Goal: Find specific page/section: Find specific page/section

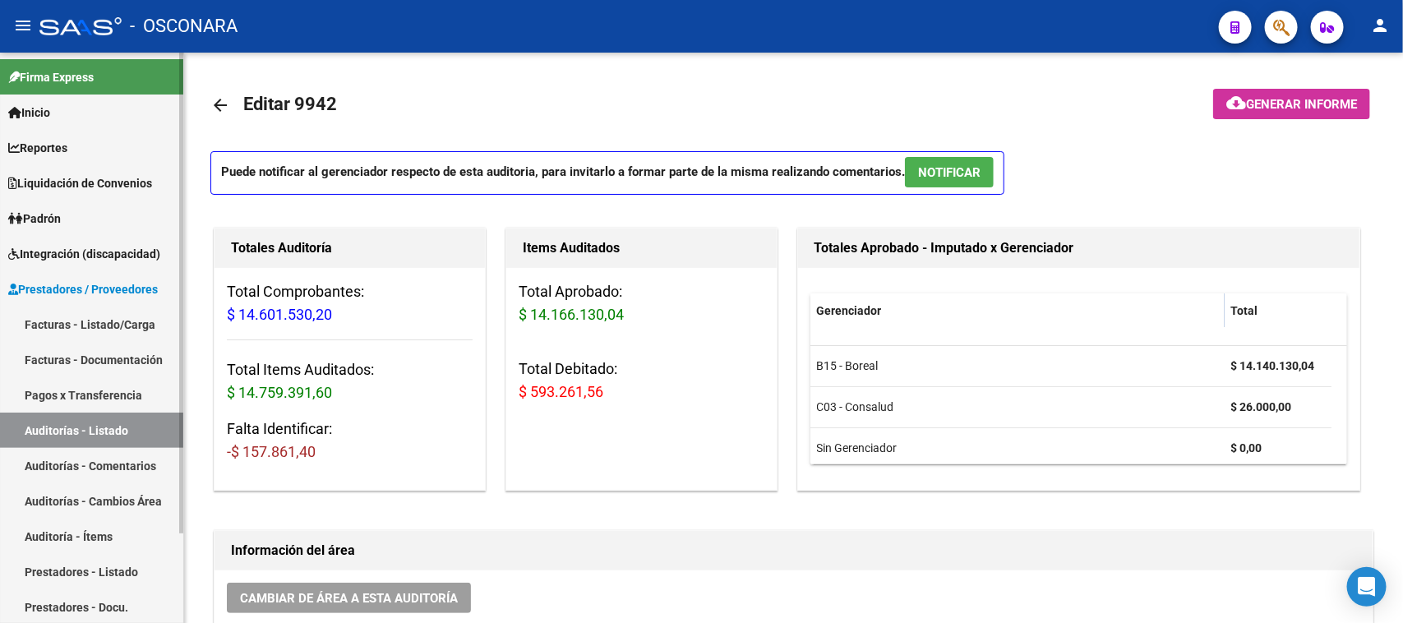
scroll to position [1096, 0]
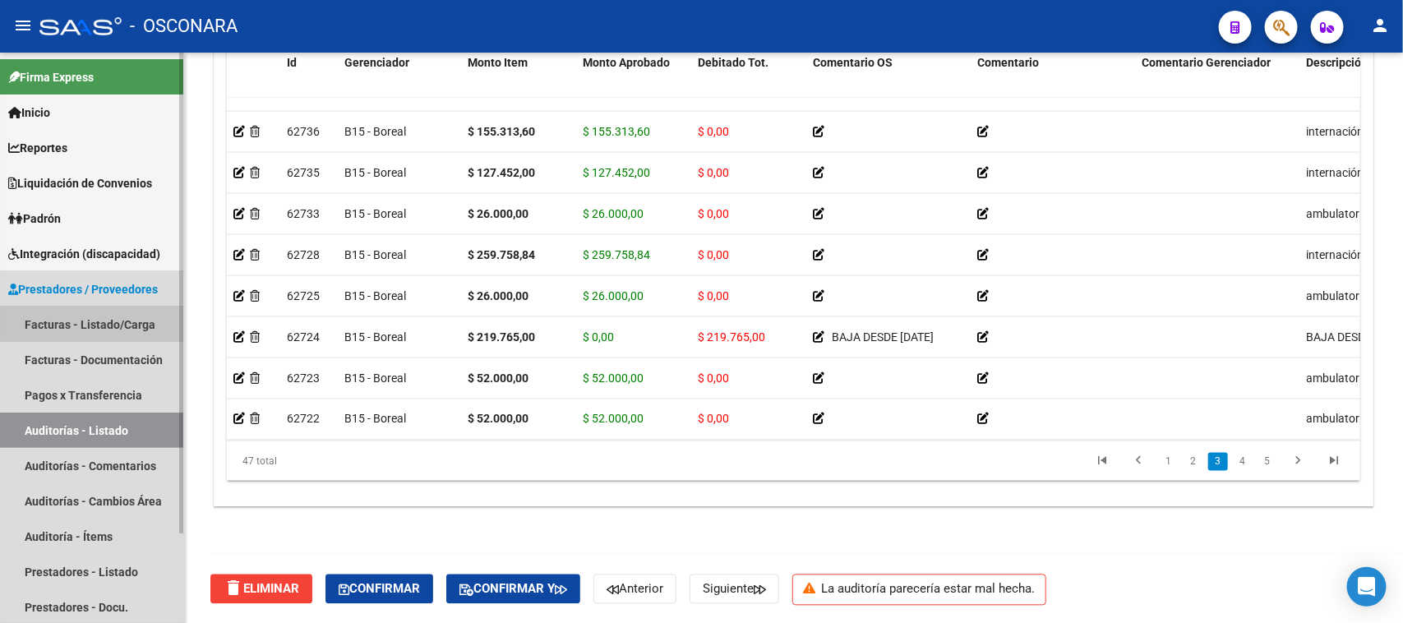
click at [103, 318] on link "Facturas - Listado/Carga" at bounding box center [91, 324] width 183 height 35
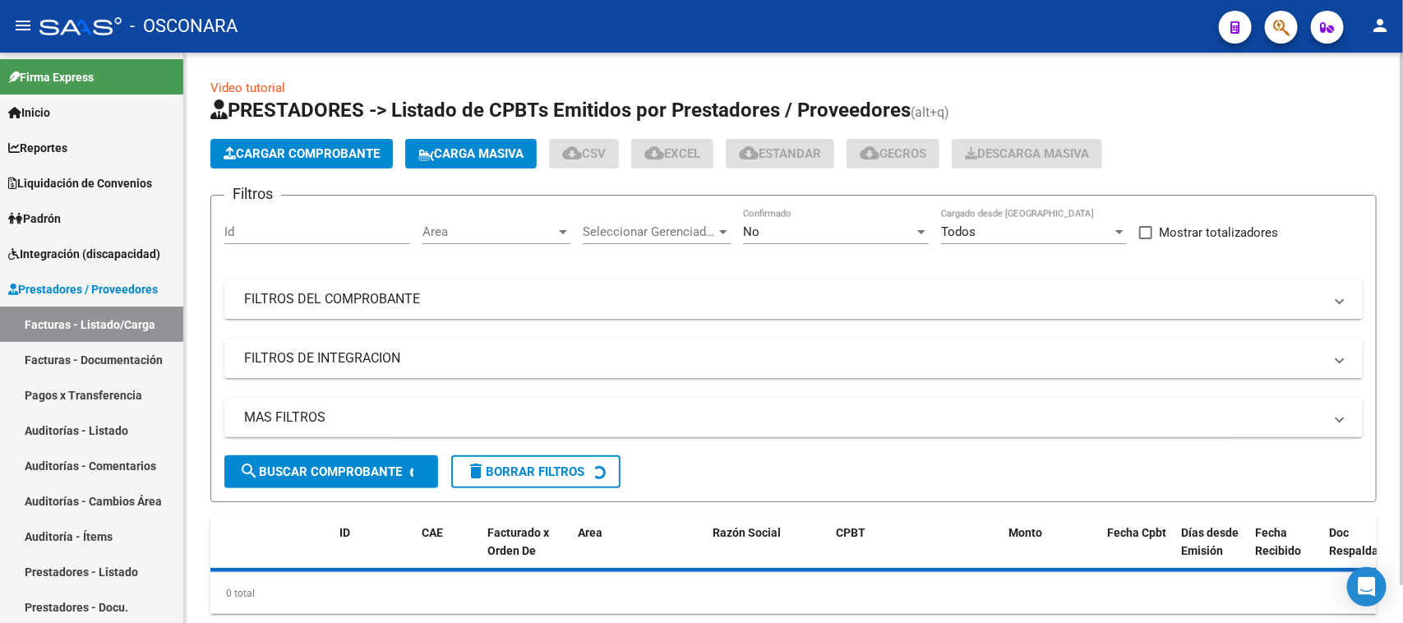
click at [416, 281] on mat-expansion-panel-header "FILTROS DEL COMPROBANTE" at bounding box center [793, 299] width 1139 height 39
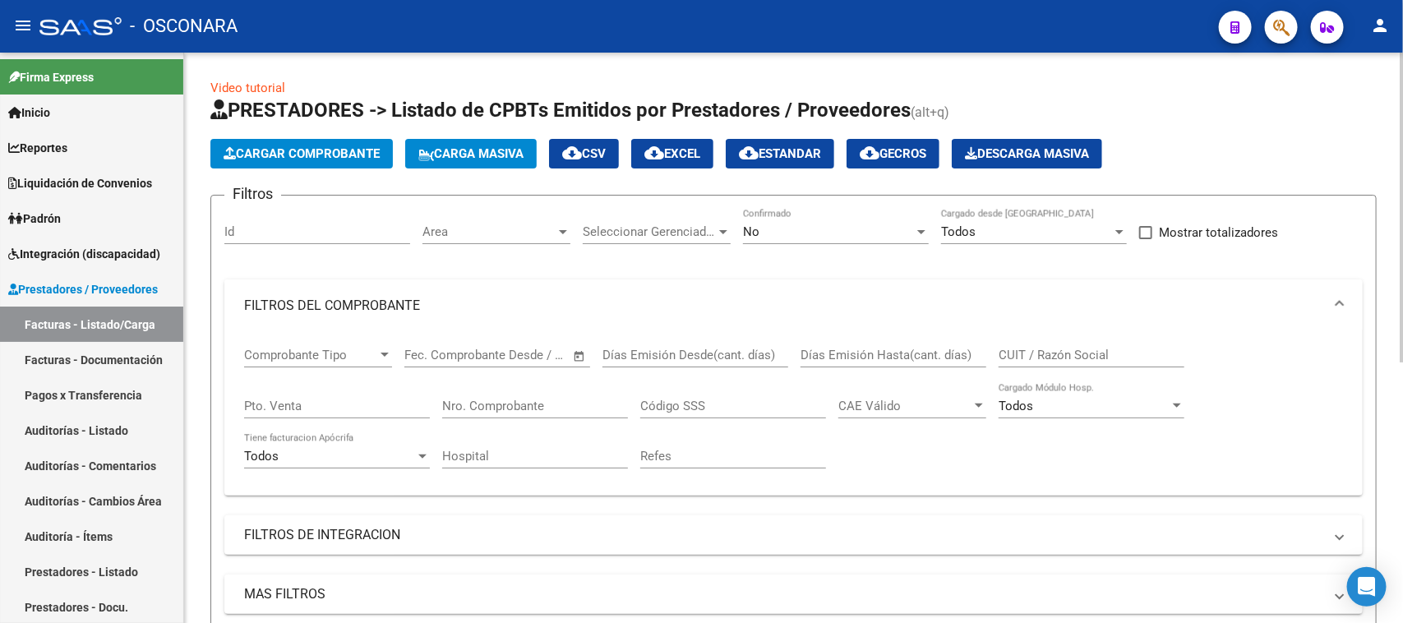
click at [414, 297] on mat-panel-title "FILTROS DEL COMPROBANTE" at bounding box center [784, 306] width 1080 height 18
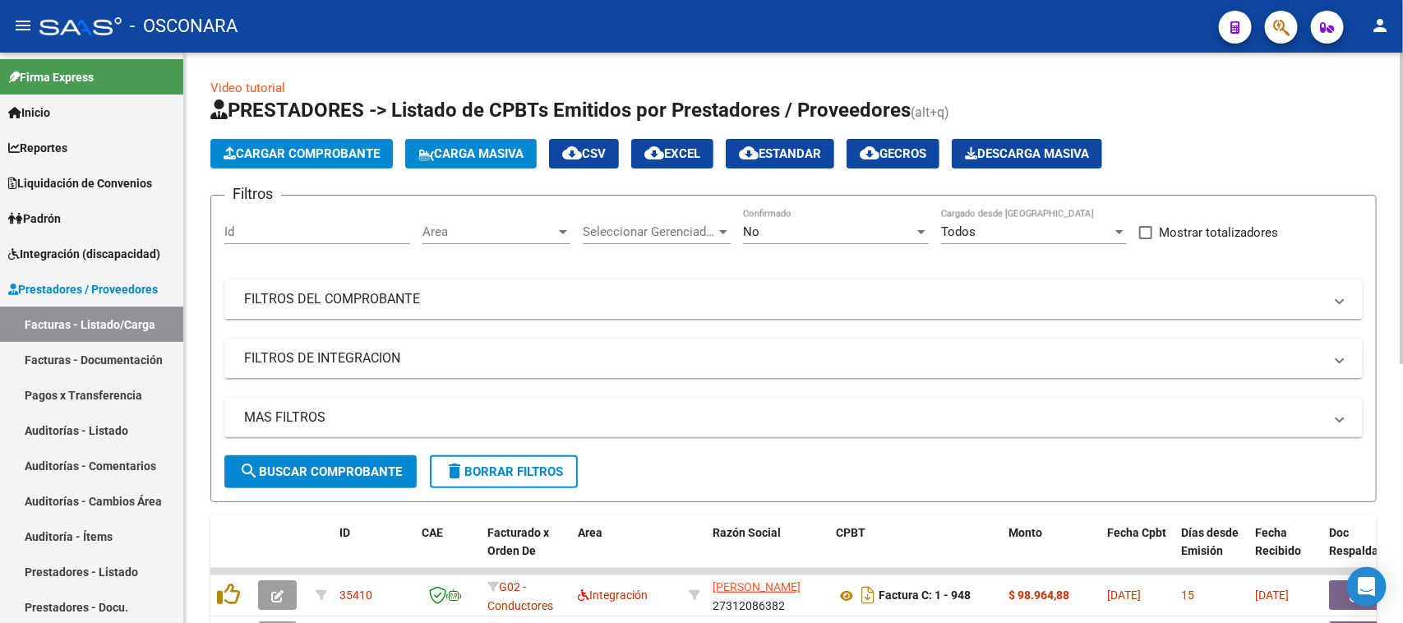
click at [389, 282] on mat-expansion-panel-header "FILTROS DEL COMPROBANTE" at bounding box center [793, 299] width 1139 height 39
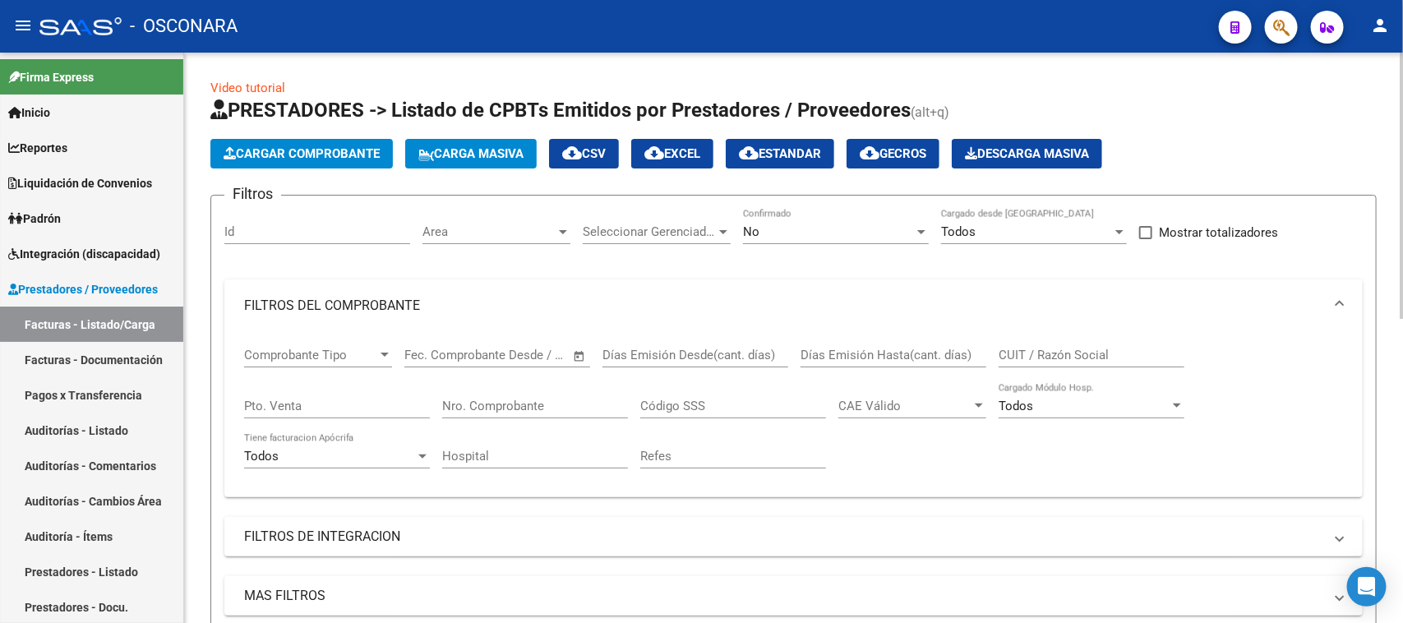
click at [340, 400] on input "Pto. Venta" at bounding box center [337, 406] width 186 height 15
type input "149"
click at [544, 405] on input "Nro. Comprobante" at bounding box center [535, 406] width 186 height 15
type input "10426"
click at [787, 238] on div "No Confirmado" at bounding box center [836, 226] width 186 height 35
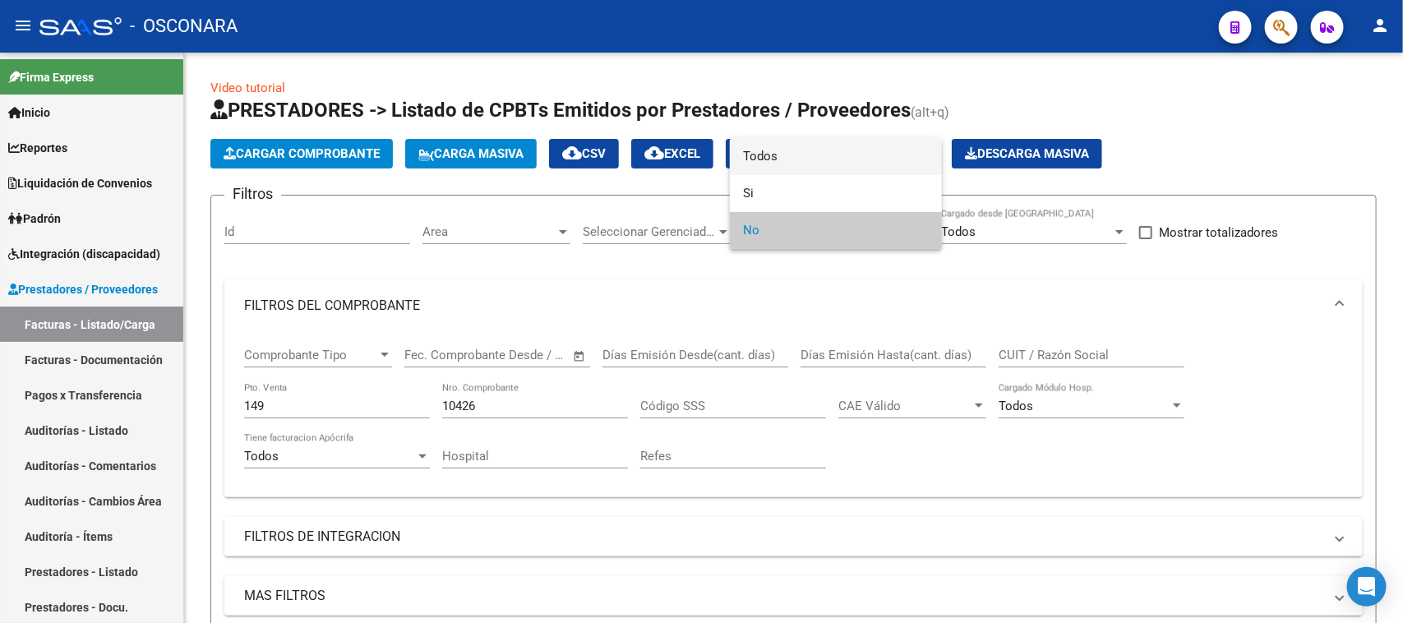
click at [786, 146] on span "Todos" at bounding box center [836, 156] width 186 height 37
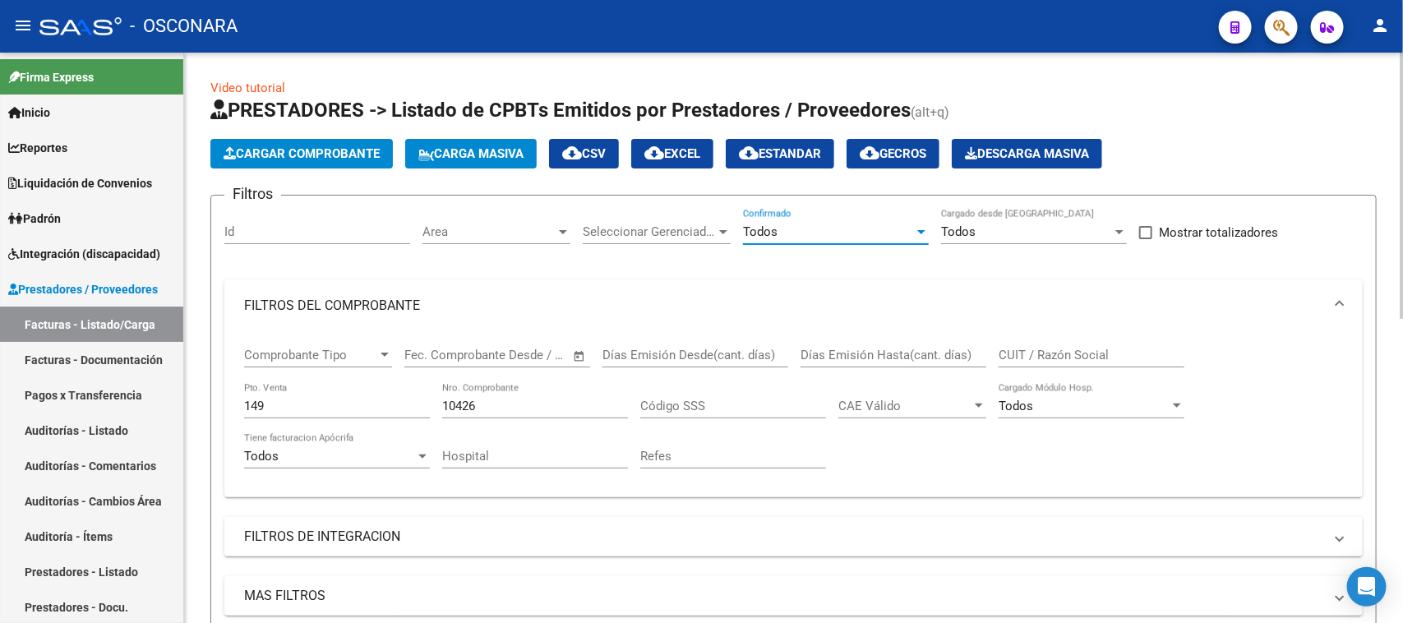
click at [520, 404] on input "10426" at bounding box center [535, 406] width 186 height 15
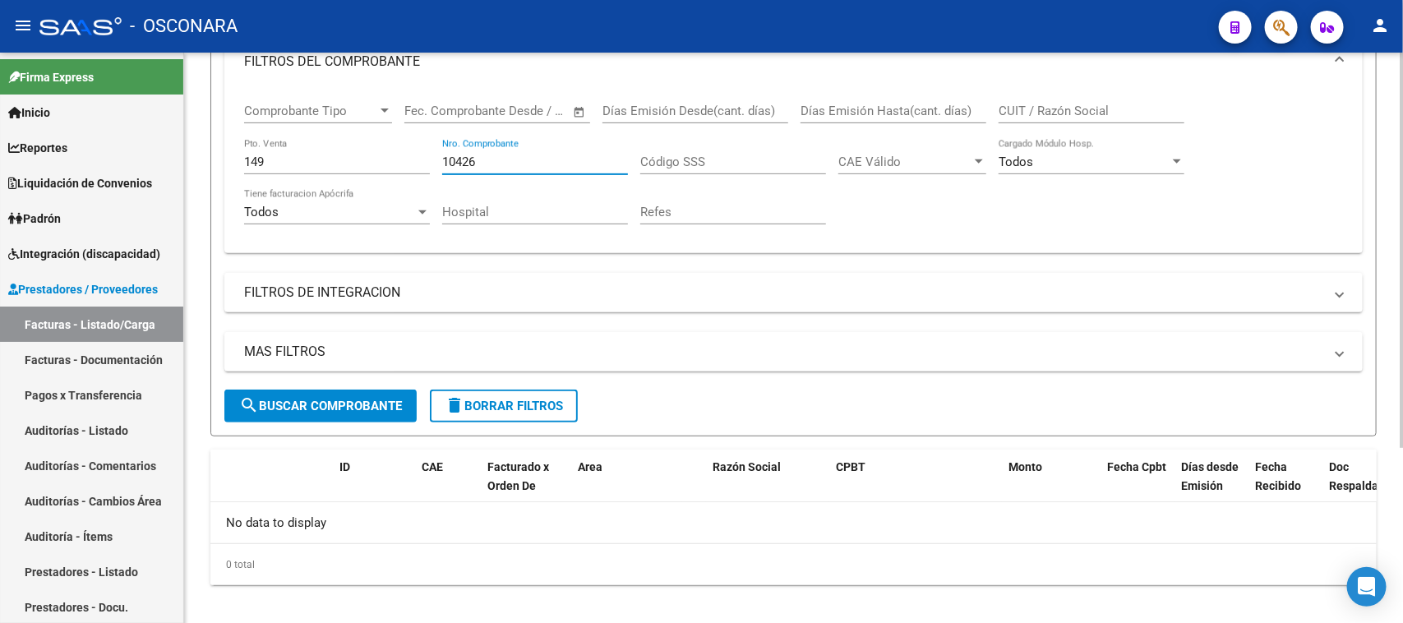
scroll to position [255, 0]
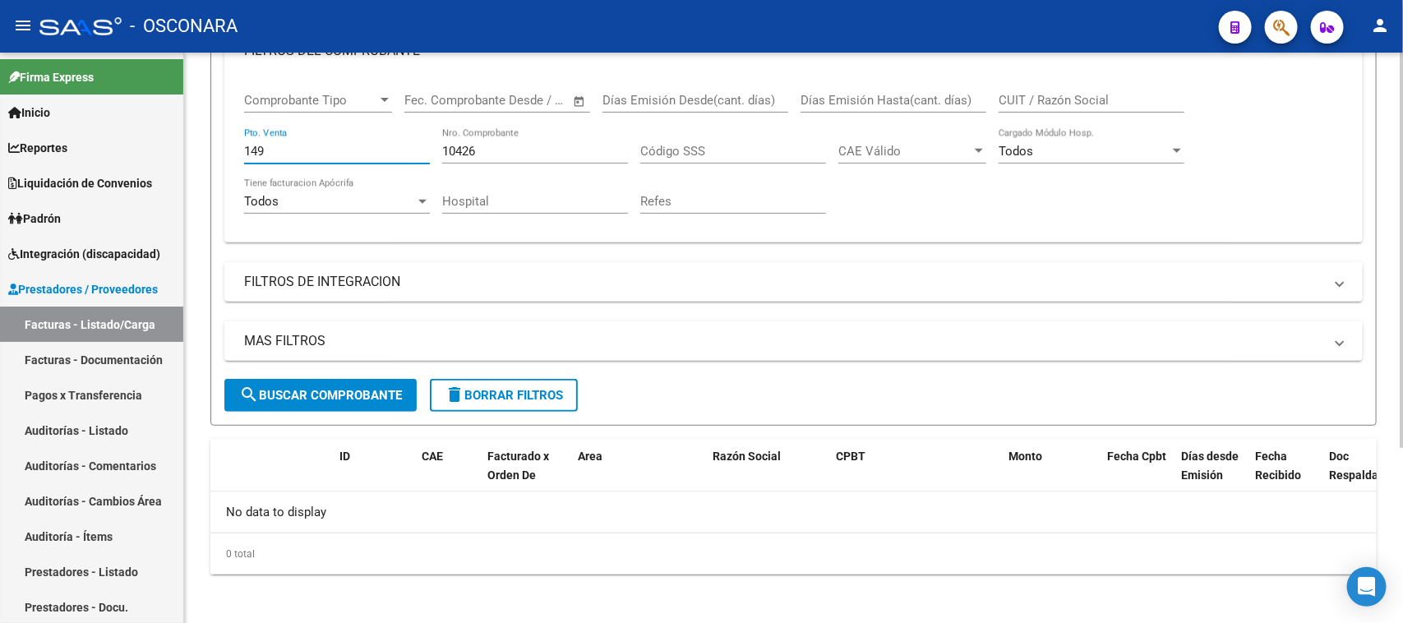
drag, startPoint x: 193, startPoint y: 163, endPoint x: 159, endPoint y: 167, distance: 34.8
click at [171, 165] on mat-sidenav-container "Firma Express Inicio Calendario SSS Instructivos Contacto OS Reportes Padrón Tr…" at bounding box center [701, 338] width 1403 height 571
click at [500, 150] on input "10426" at bounding box center [535, 151] width 186 height 15
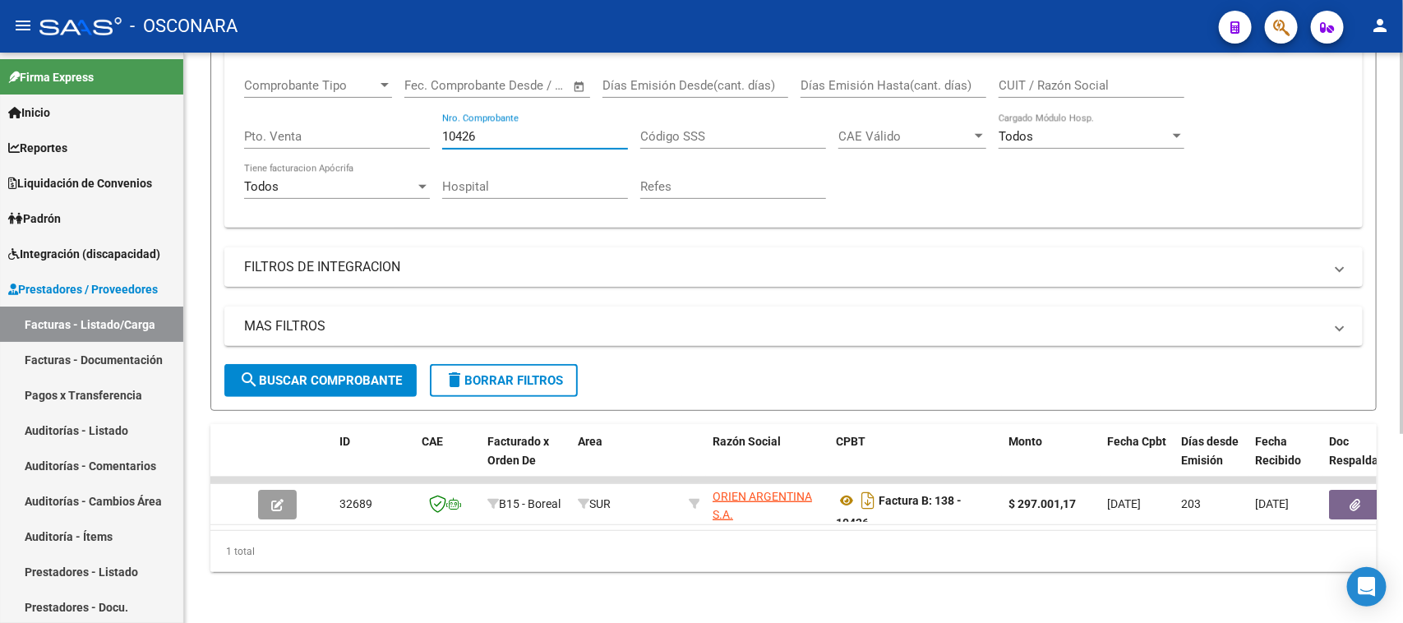
scroll to position [284, 0]
click at [507, 127] on input "10426" at bounding box center [535, 134] width 186 height 15
type input "1"
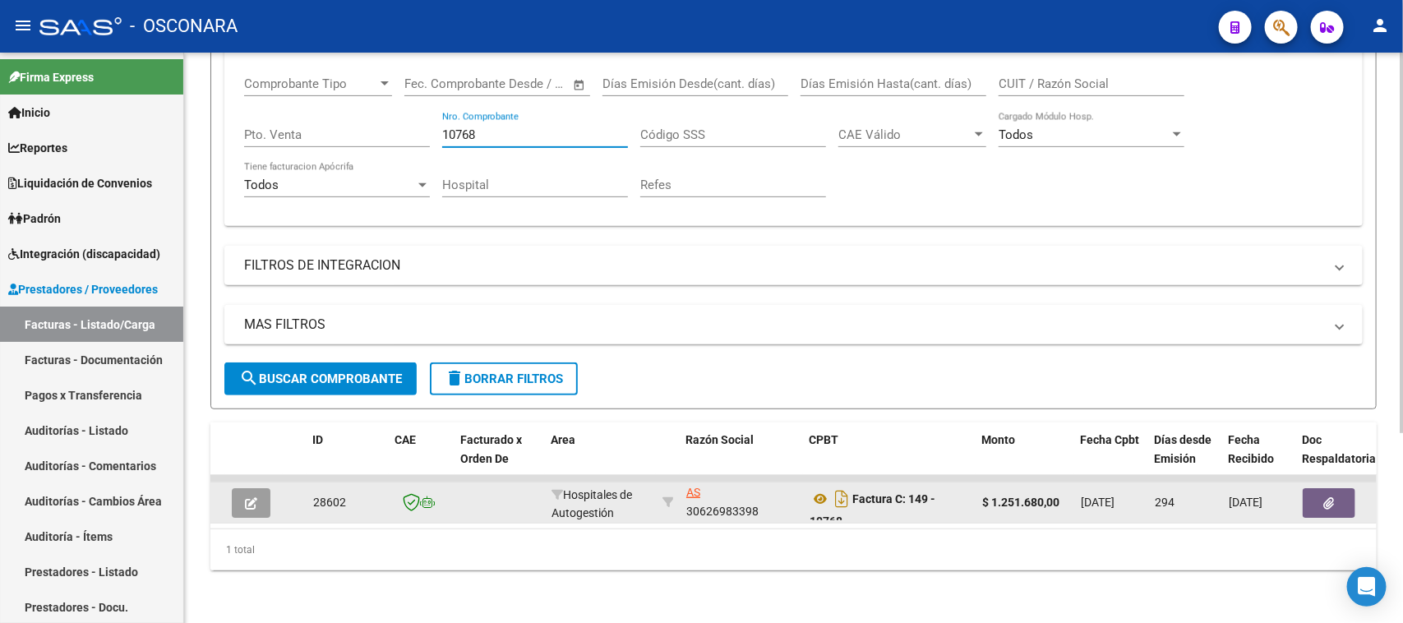
scroll to position [9, 0]
type input "10768"
click at [247, 497] on icon "button" at bounding box center [251, 503] width 12 height 12
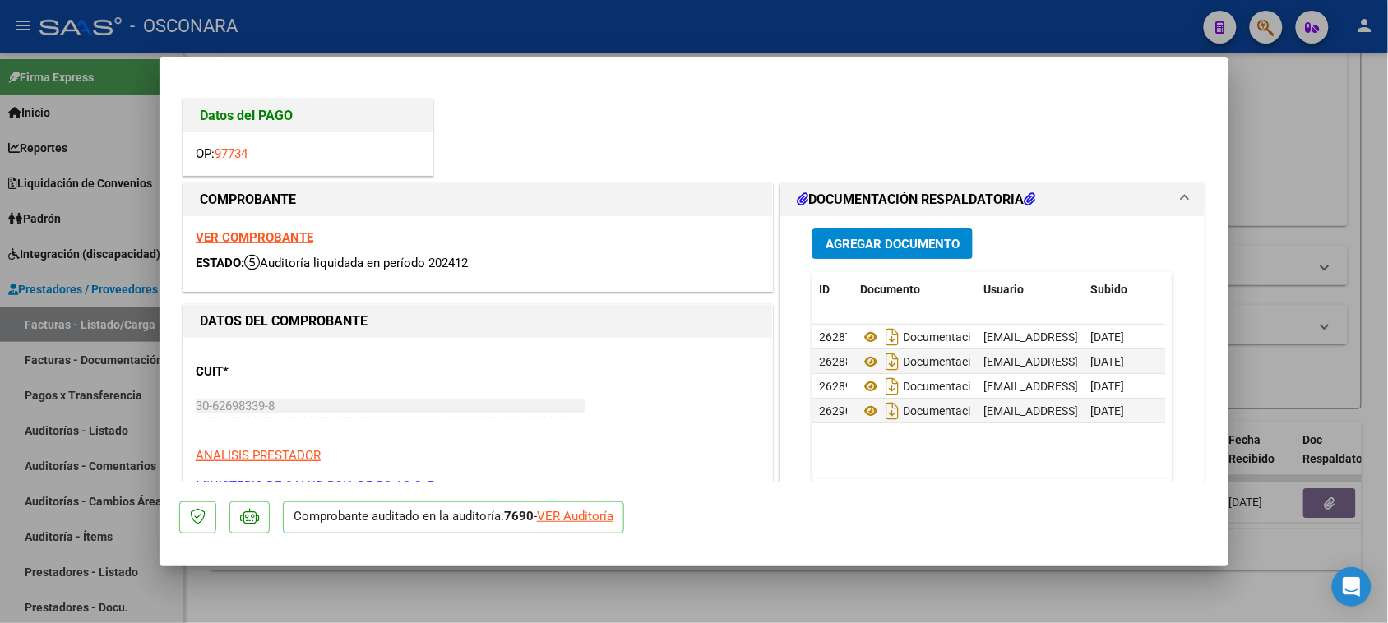
click at [276, 240] on strong "VER COMPROBANTE" at bounding box center [255, 237] width 118 height 15
click at [1284, 164] on div at bounding box center [694, 311] width 1388 height 623
type input "$ 0,00"
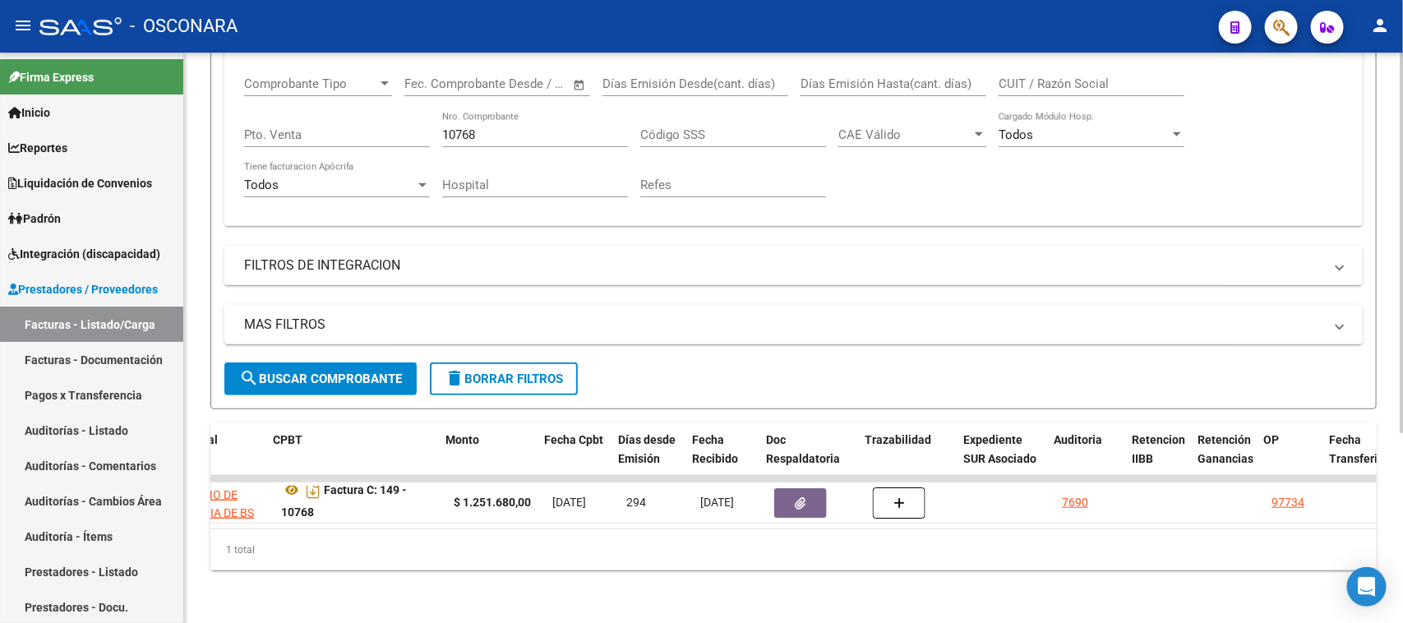
scroll to position [0, 563]
